Goal: Find specific page/section: Find specific page/section

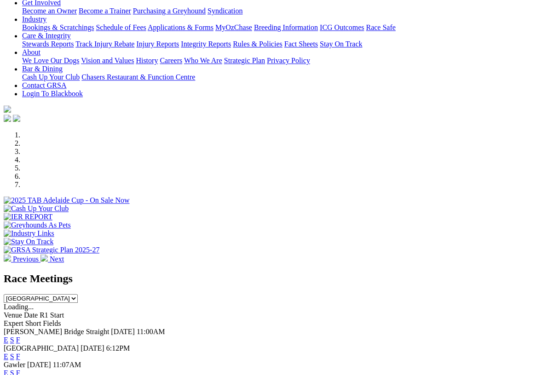
scroll to position [160, 0]
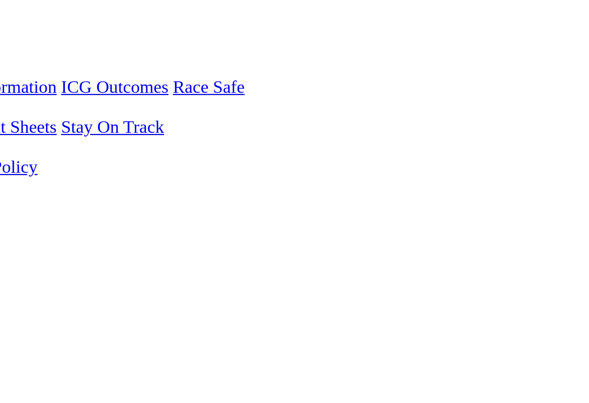
scroll to position [167, 0]
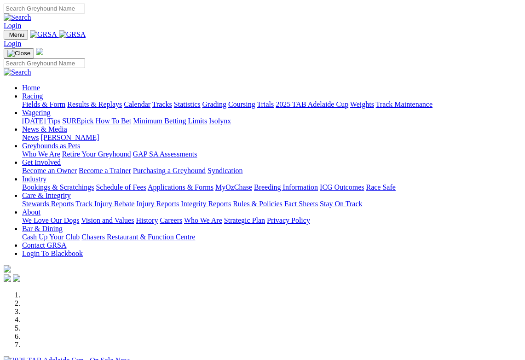
scroll to position [186, 0]
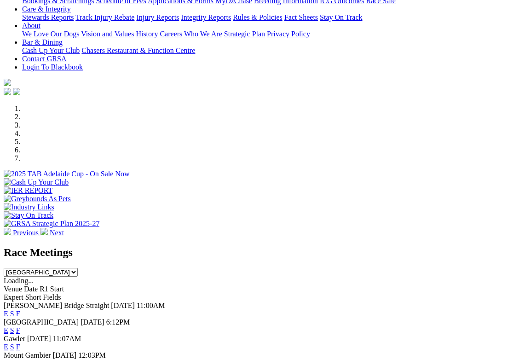
click at [20, 343] on link "F" at bounding box center [18, 347] width 4 height 8
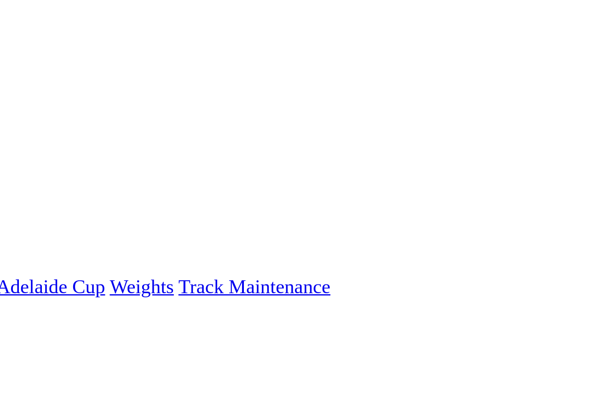
scroll to position [11, 0]
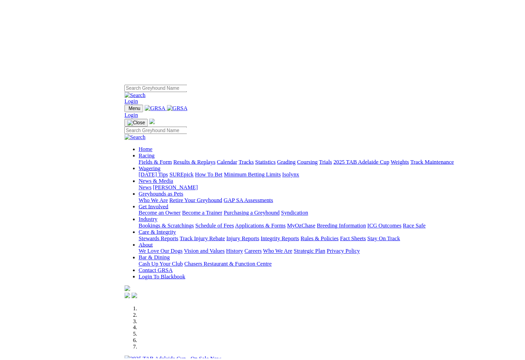
scroll to position [3, 0]
